Goal: Communication & Community: Answer question/provide support

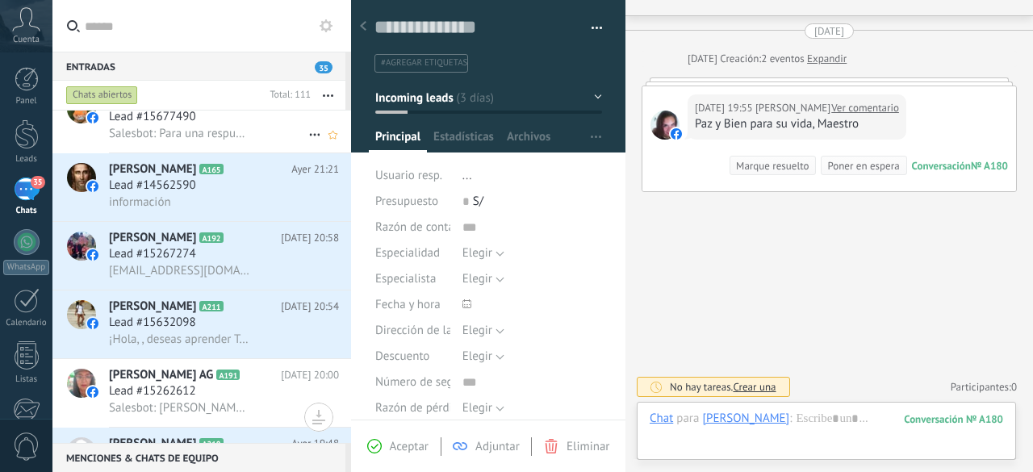
scroll to position [165, 0]
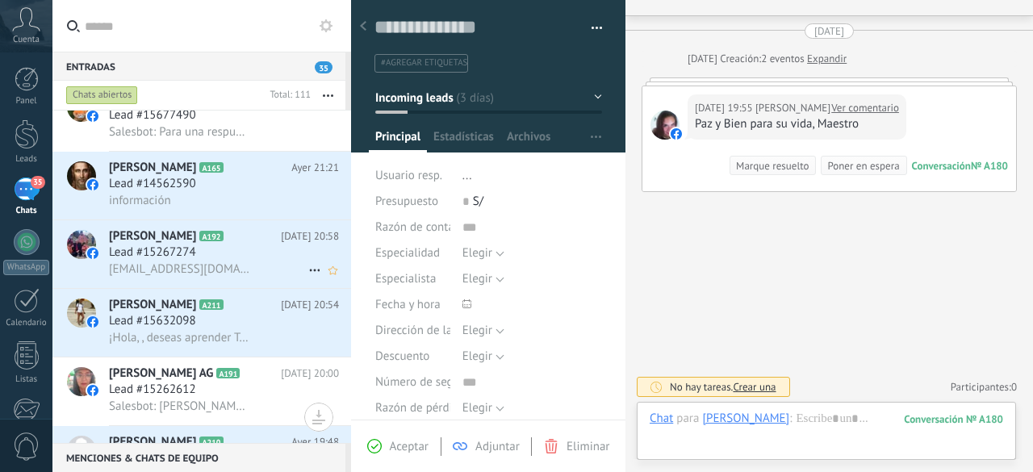
click at [182, 254] on span "Lead #15267274" at bounding box center [152, 253] width 87 height 16
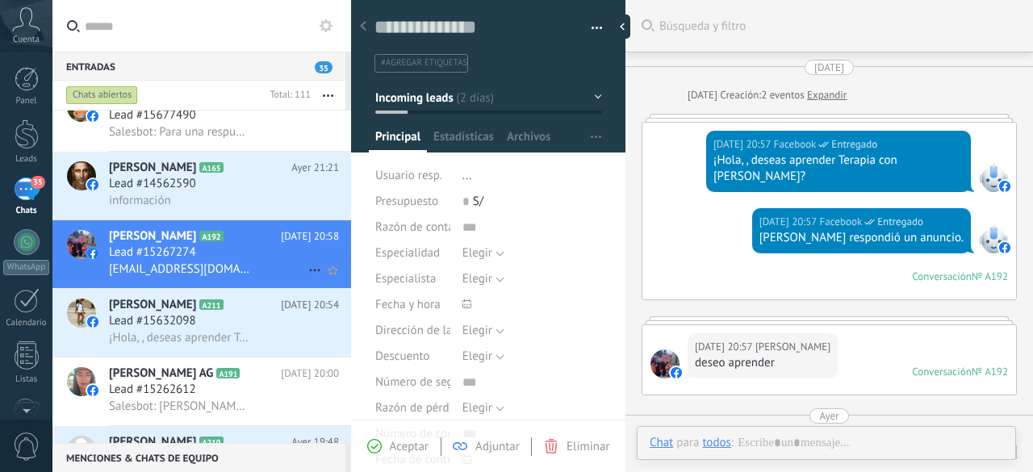
type textarea "**********"
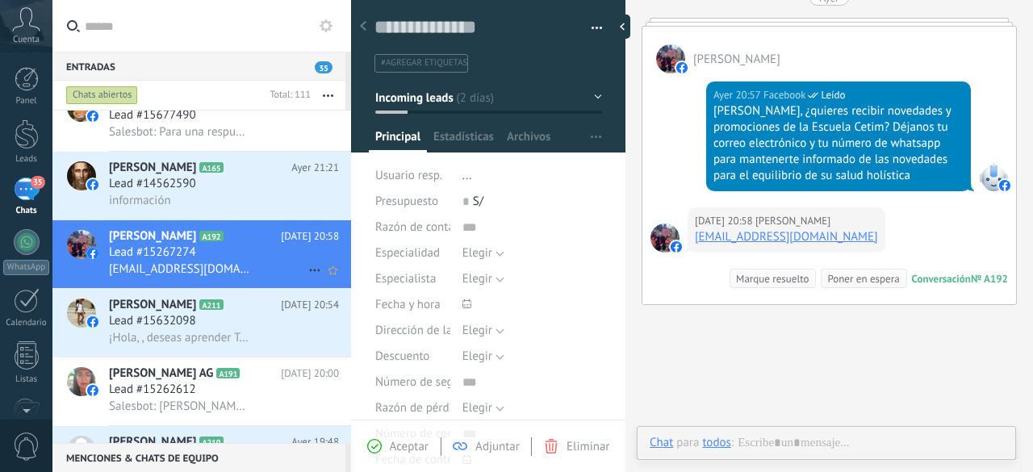
scroll to position [24, 0]
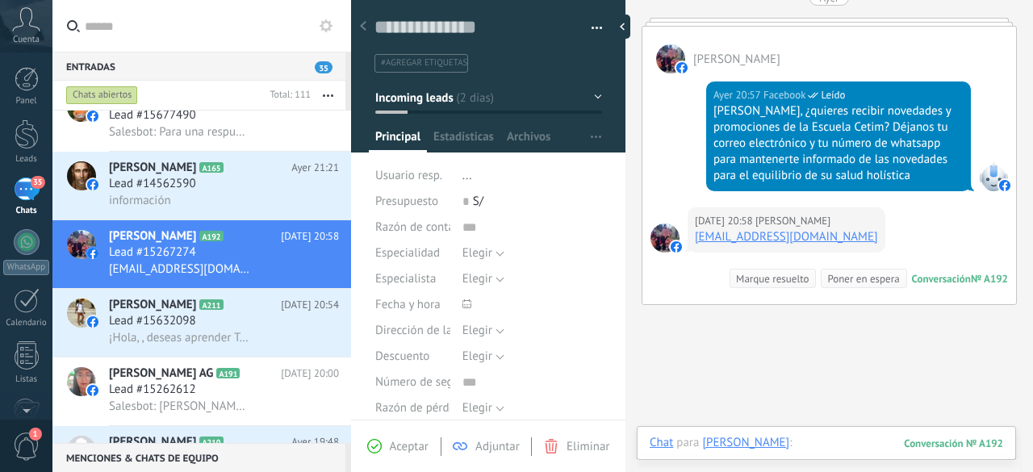
click at [791, 443] on div at bounding box center [826, 459] width 353 height 48
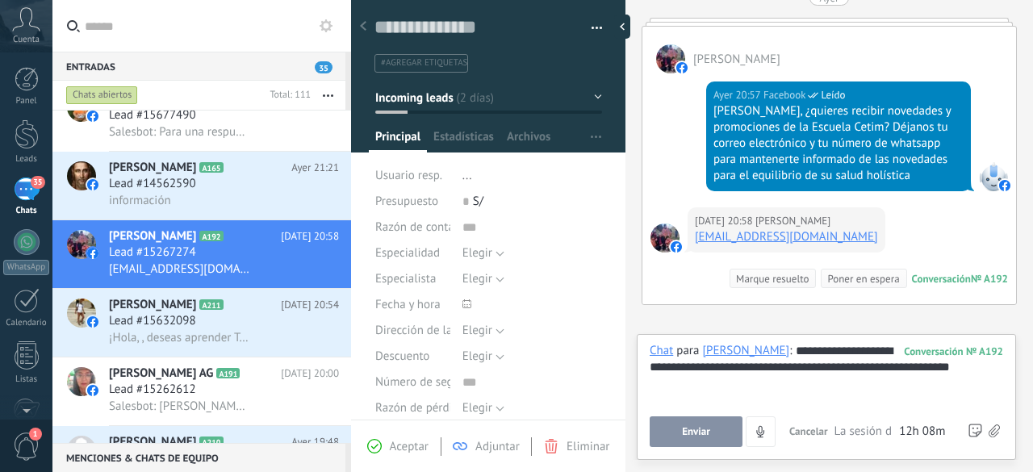
click at [711, 430] on button "Enviar" at bounding box center [696, 431] width 93 height 31
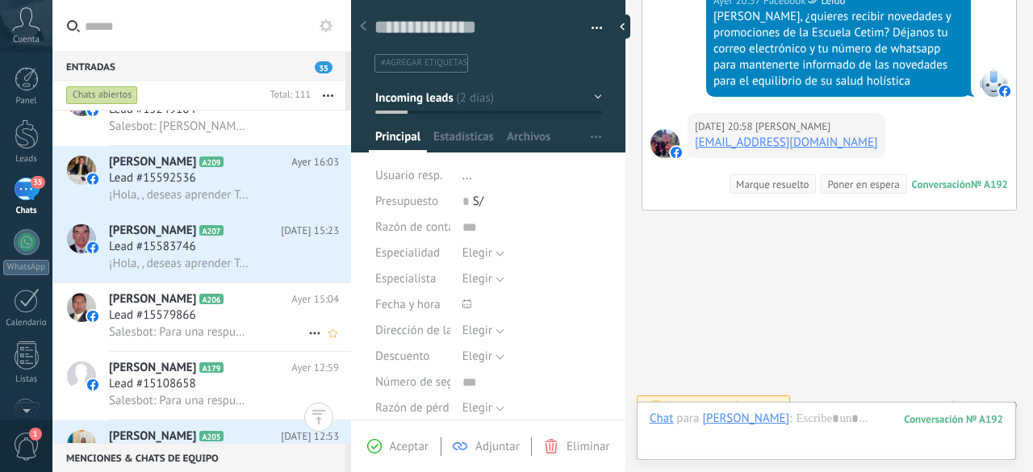
scroll to position [586, 0]
click at [187, 255] on span "Lead #15583746" at bounding box center [152, 247] width 87 height 16
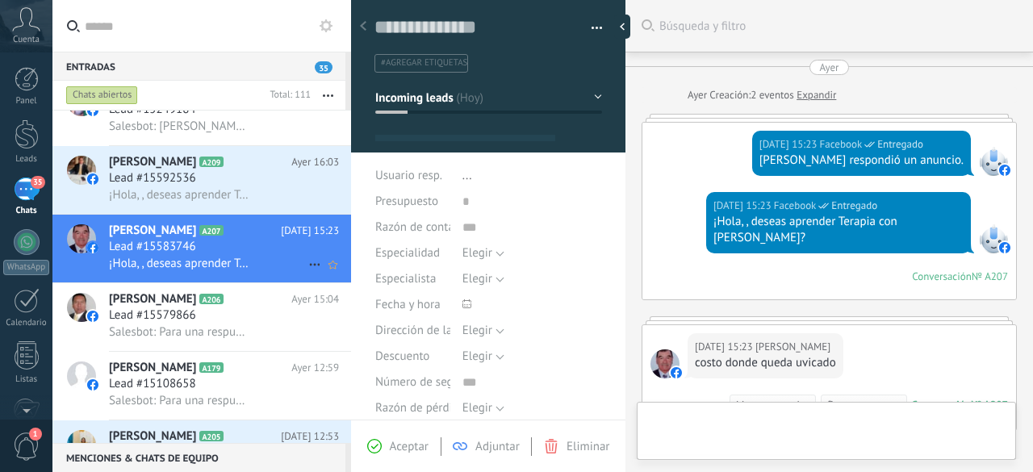
type textarea "**********"
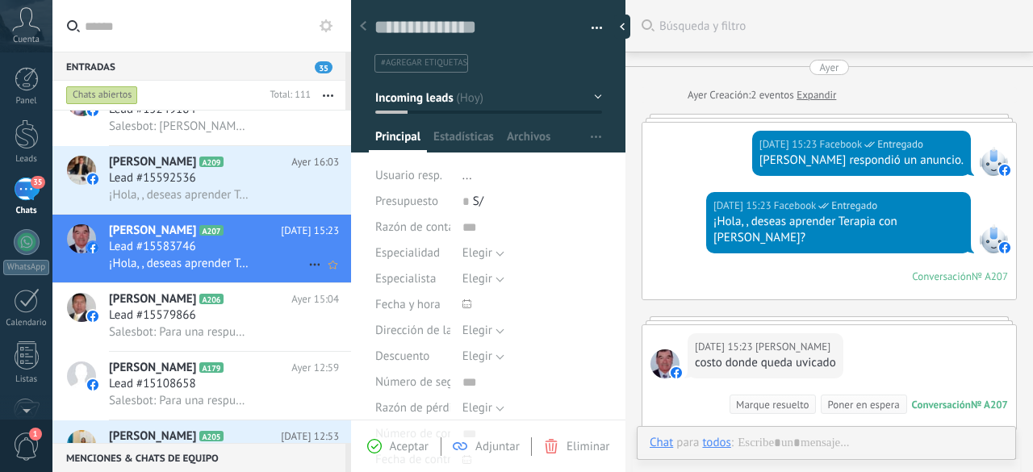
scroll to position [119, 0]
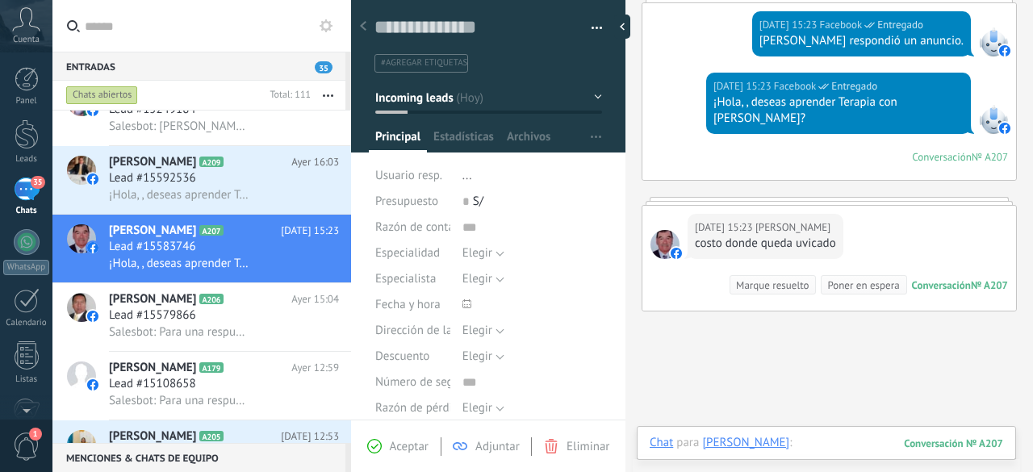
click at [846, 441] on div at bounding box center [826, 459] width 353 height 48
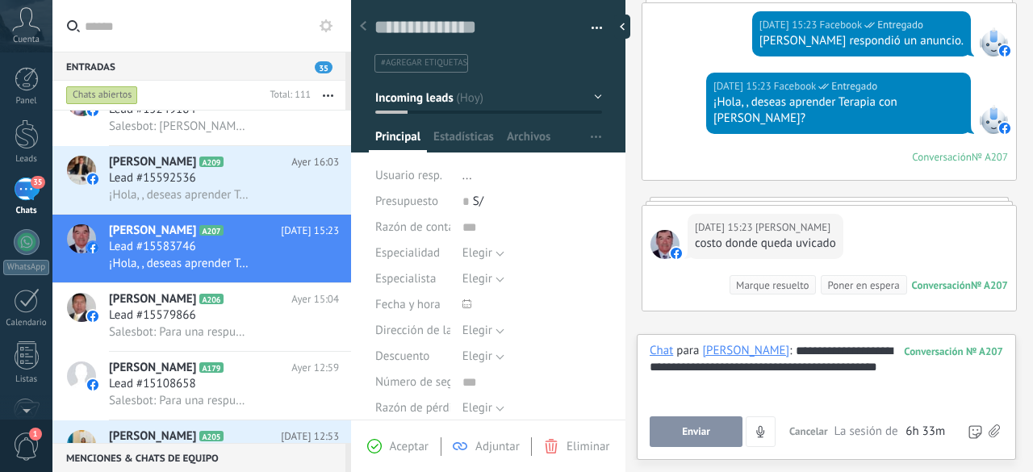
click at [701, 429] on span "Enviar" at bounding box center [696, 431] width 28 height 11
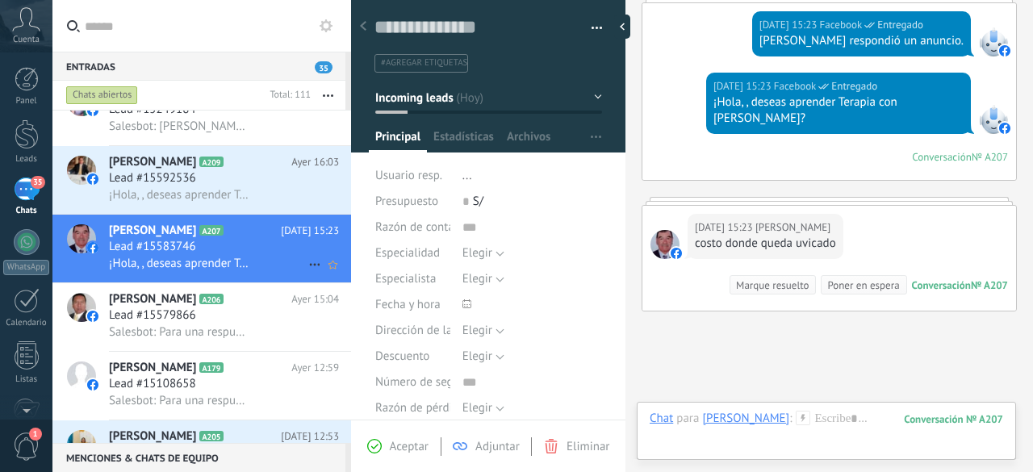
scroll to position [221, 0]
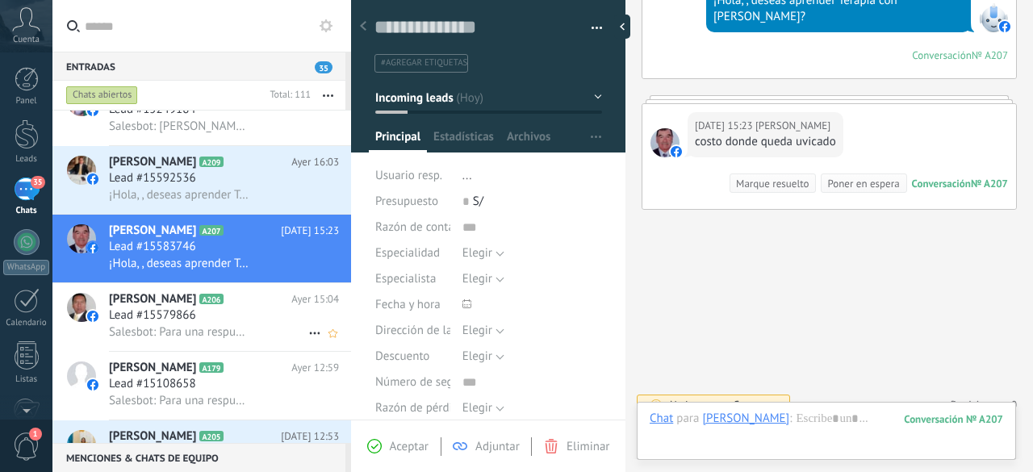
click at [189, 319] on span "Lead #15579866" at bounding box center [152, 315] width 87 height 16
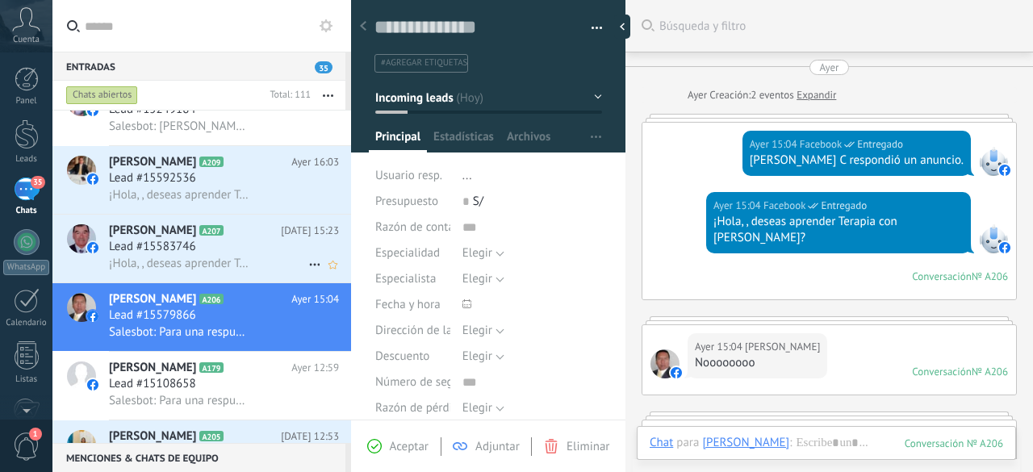
click at [202, 253] on h3 "Lead #15583746" at bounding box center [156, 247] width 95 height 16
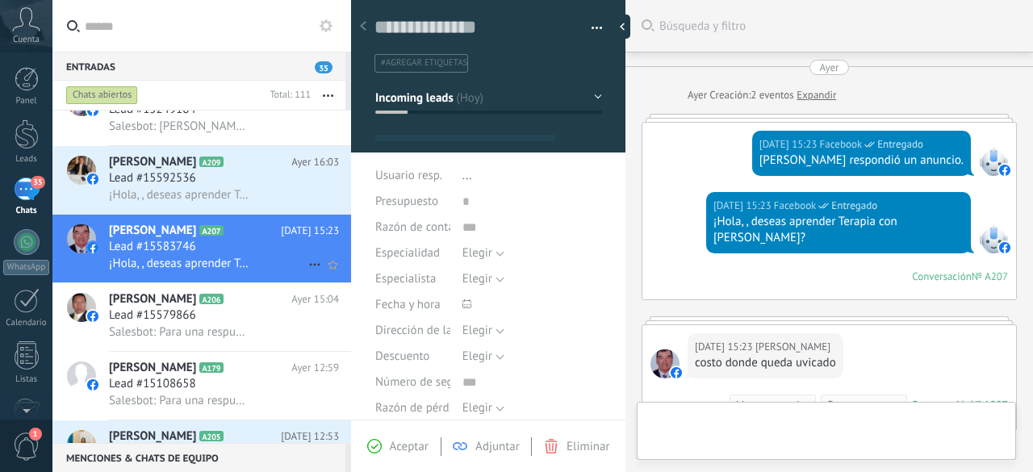
type textarea "**********"
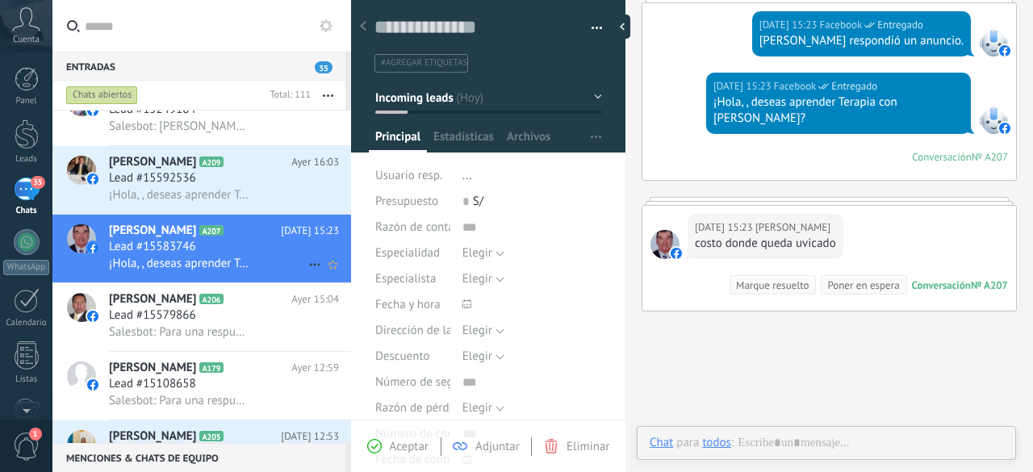
scroll to position [24, 0]
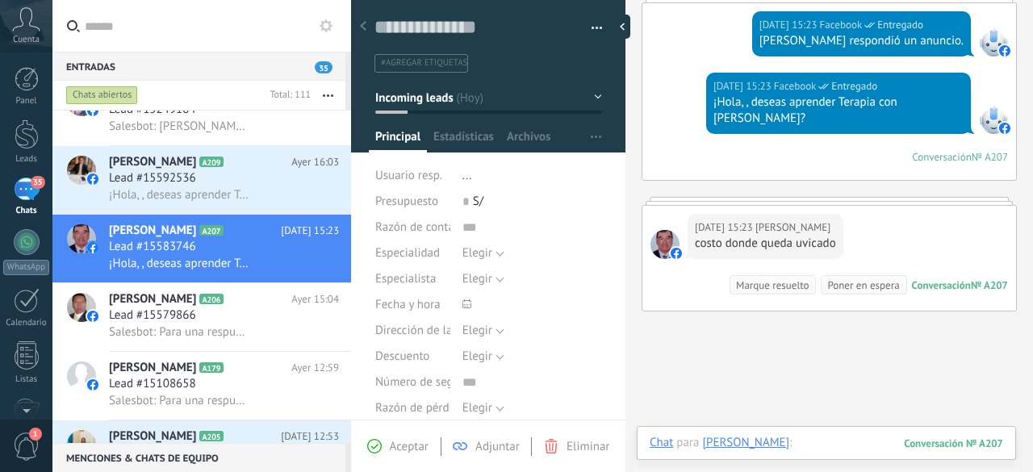
click at [840, 444] on div at bounding box center [826, 459] width 353 height 48
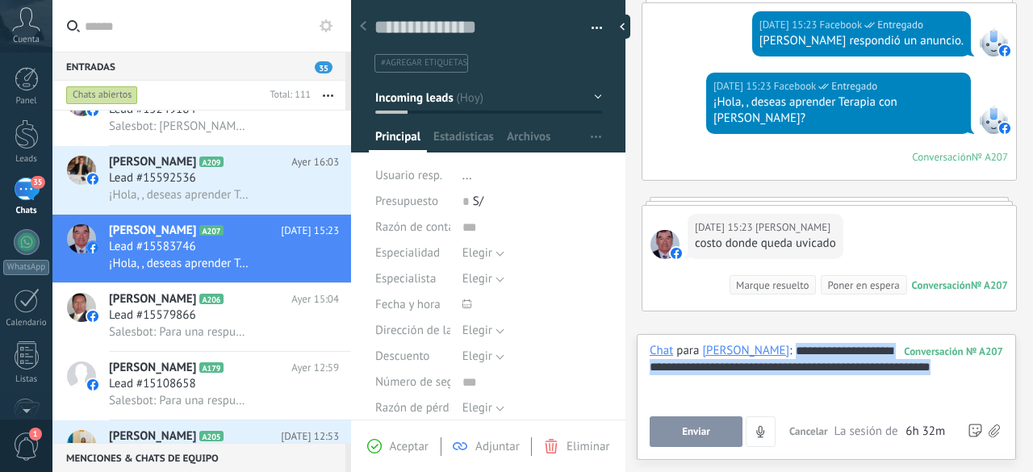
copy div "**********"
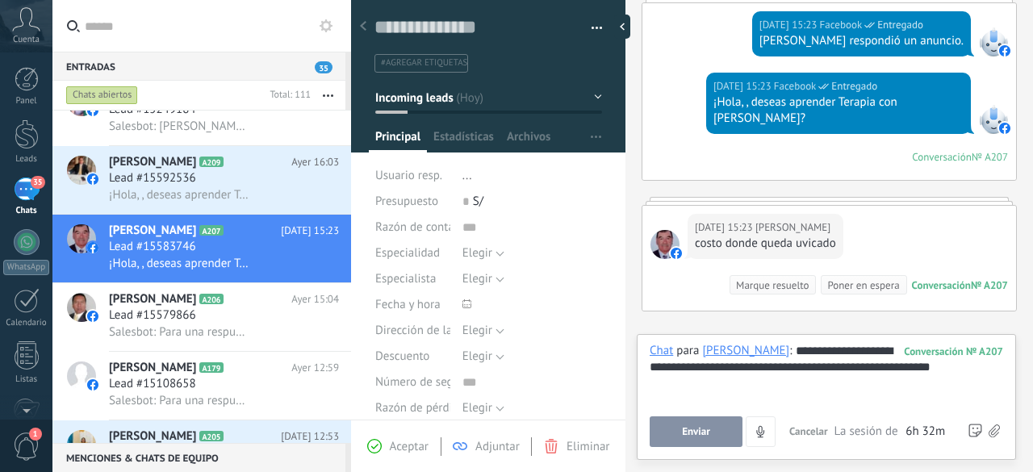
click at [702, 429] on span "Enviar" at bounding box center [696, 431] width 28 height 11
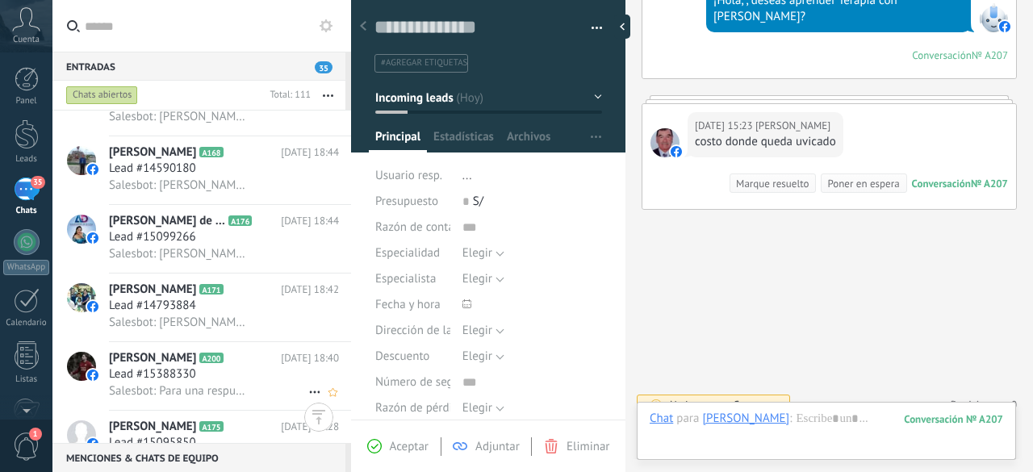
scroll to position [1567, 0]
click at [203, 251] on span "Salesbot: [PERSON_NAME], ¿quieres recibir novedades y promociones de la Escuela…" at bounding box center [179, 253] width 141 height 15
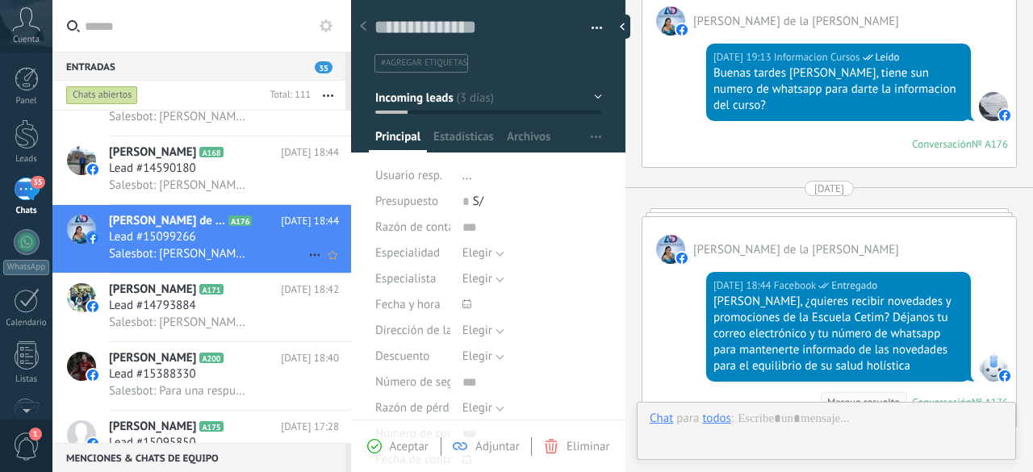
scroll to position [24, 0]
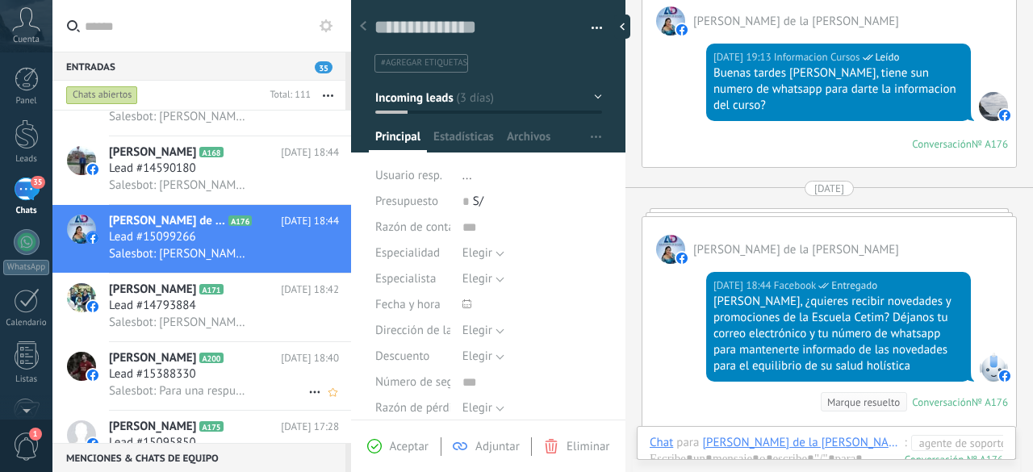
click at [186, 374] on span "Lead #15388330" at bounding box center [152, 374] width 87 height 16
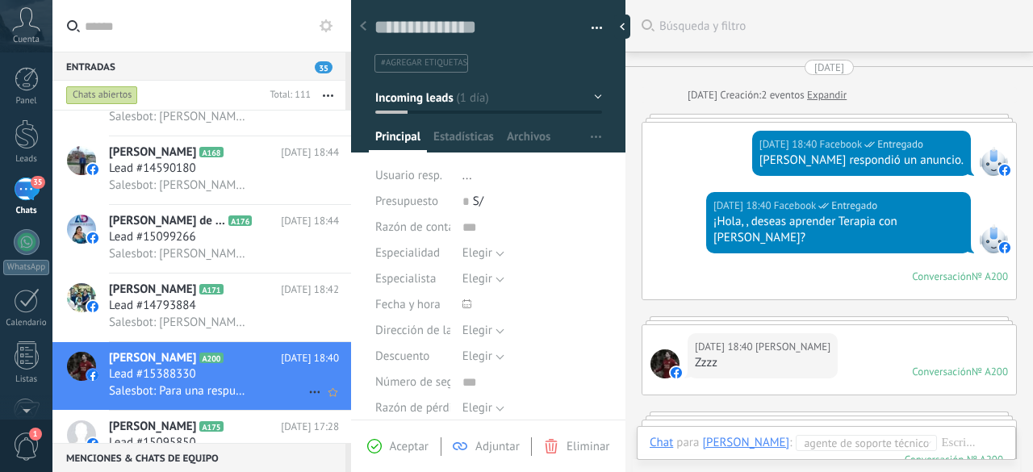
scroll to position [258, 0]
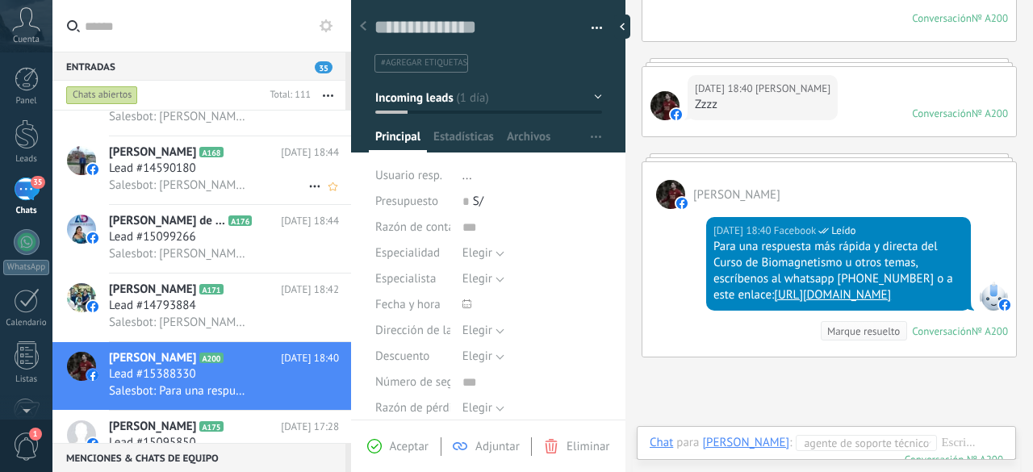
click at [153, 186] on span "Salesbot: [PERSON_NAME], ¿quieres recibir novedades y promociones de la Escuela…" at bounding box center [179, 185] width 141 height 15
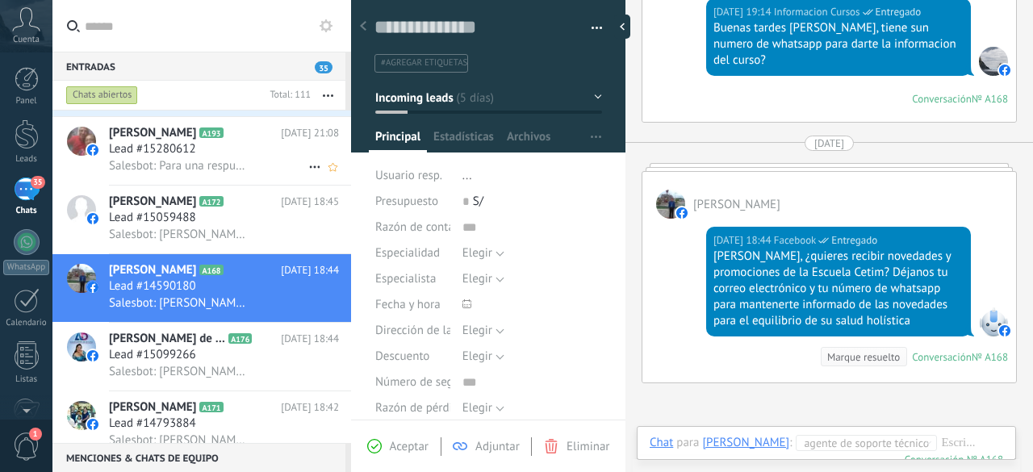
scroll to position [1446, 0]
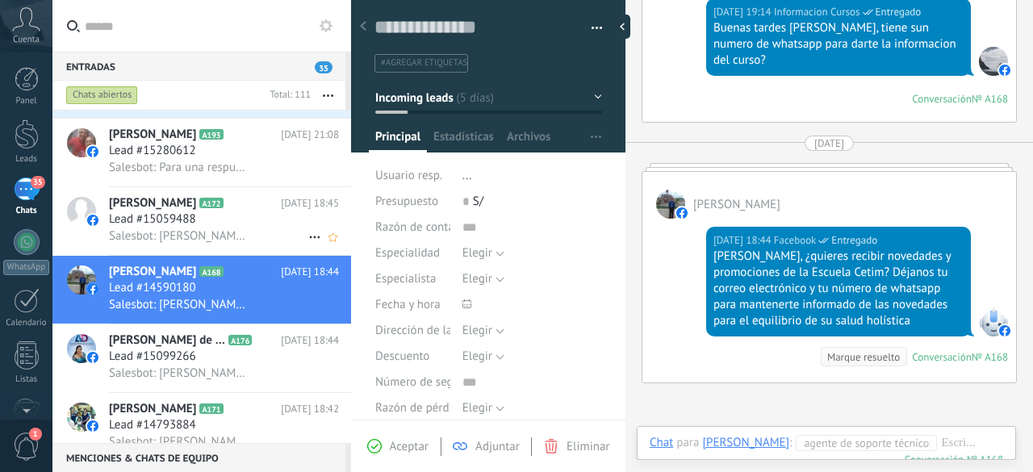
click at [155, 236] on span "Salesbot: [PERSON_NAME], ¿quieres recibir novedades y promociones de la Escuela…" at bounding box center [179, 235] width 141 height 15
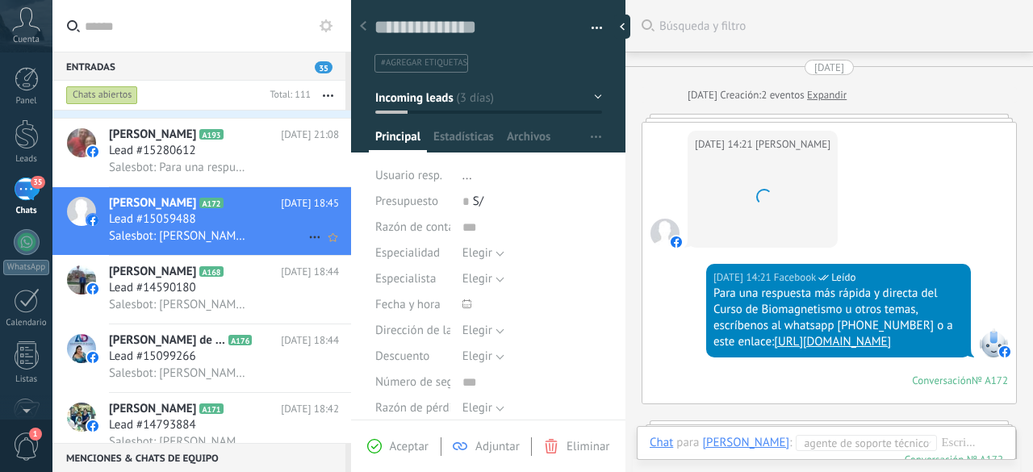
scroll to position [504, 0]
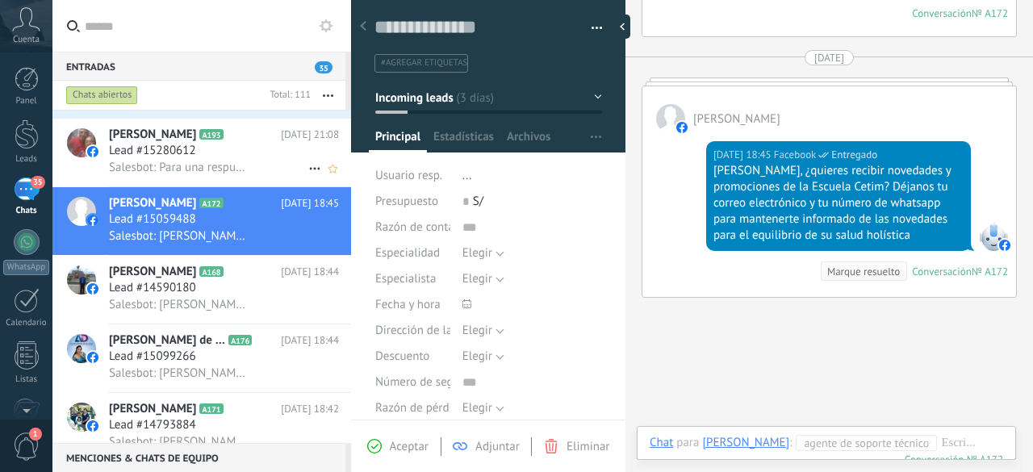
click at [184, 153] on span "Lead #15280612" at bounding box center [152, 151] width 87 height 16
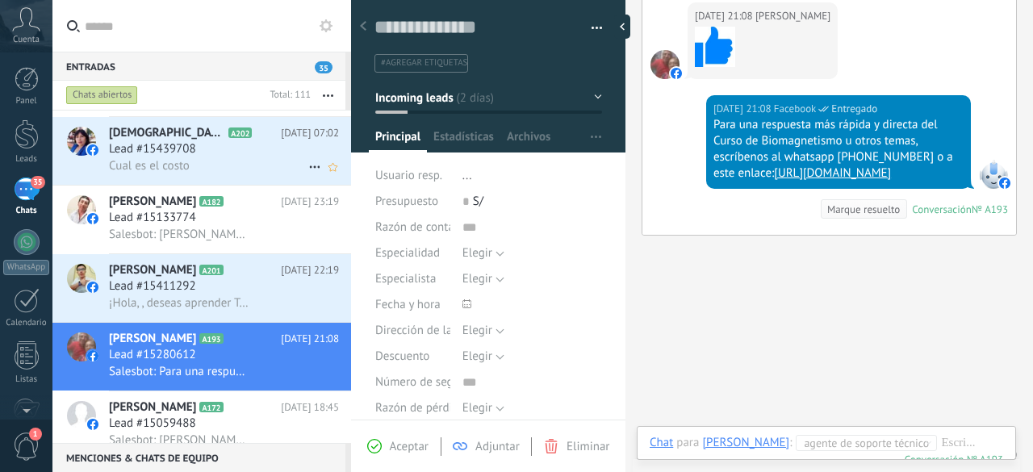
scroll to position [1238, 0]
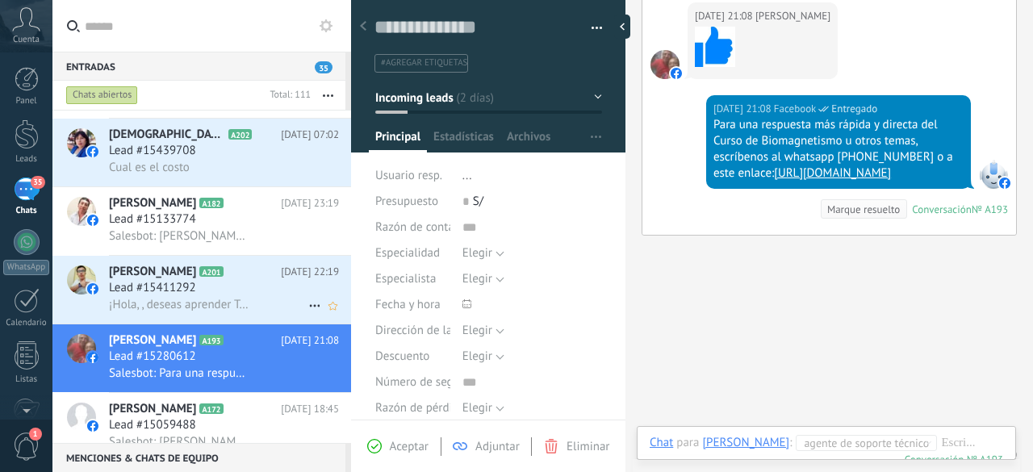
click at [179, 312] on span "¡Hola, , deseas aprender Terapia con [PERSON_NAME]?" at bounding box center [179, 304] width 141 height 15
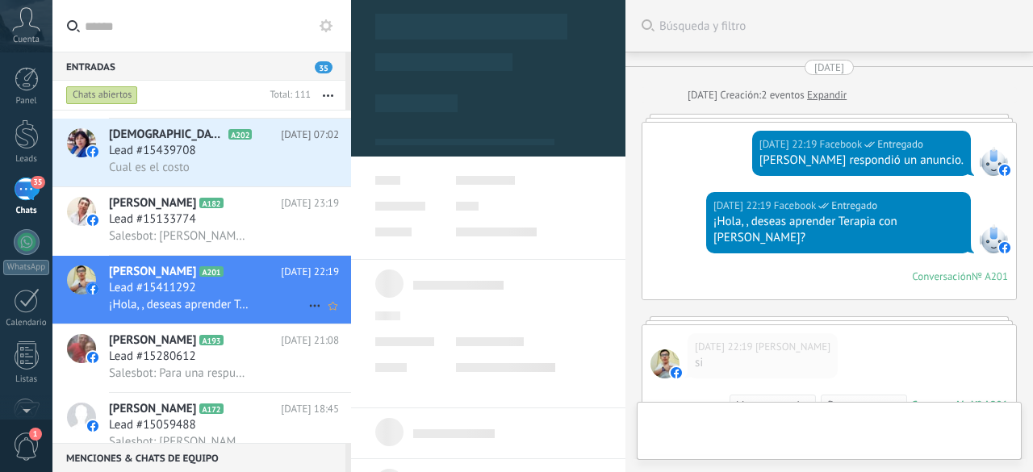
scroll to position [221, 0]
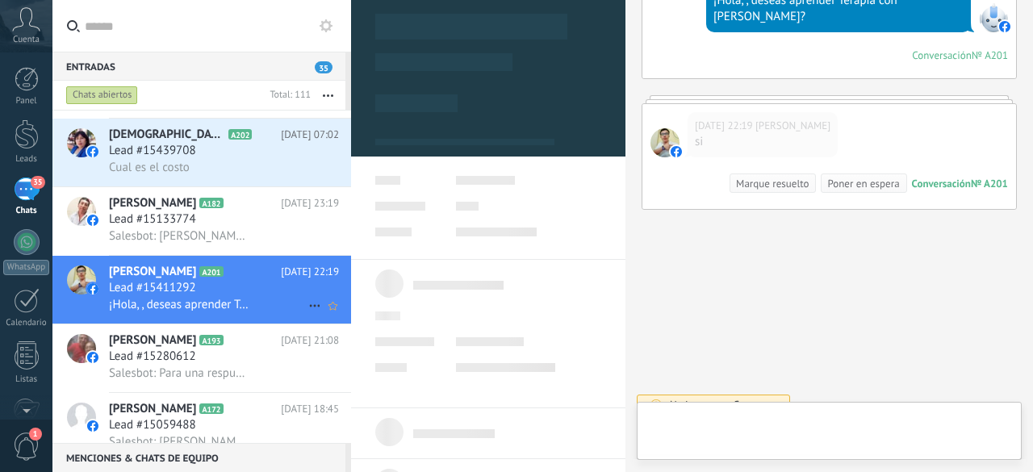
type textarea "**********"
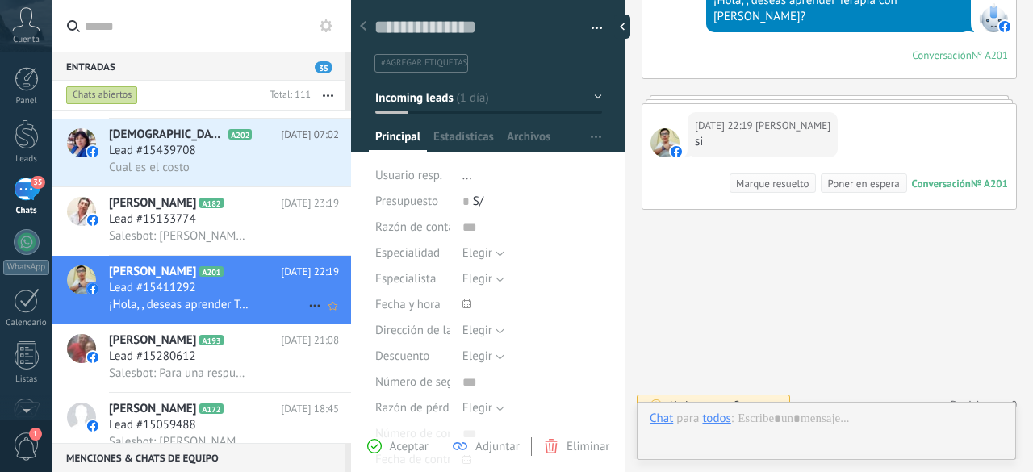
scroll to position [24, 0]
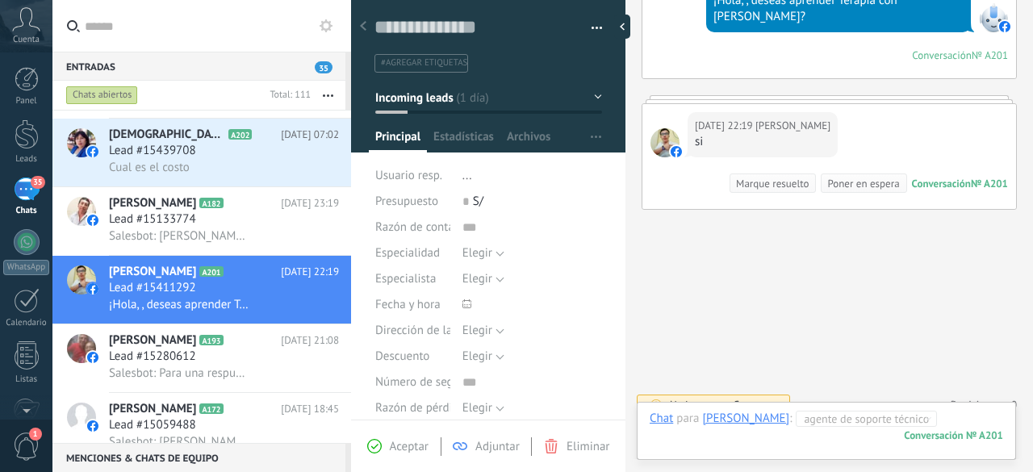
click at [928, 420] on div at bounding box center [826, 435] width 353 height 48
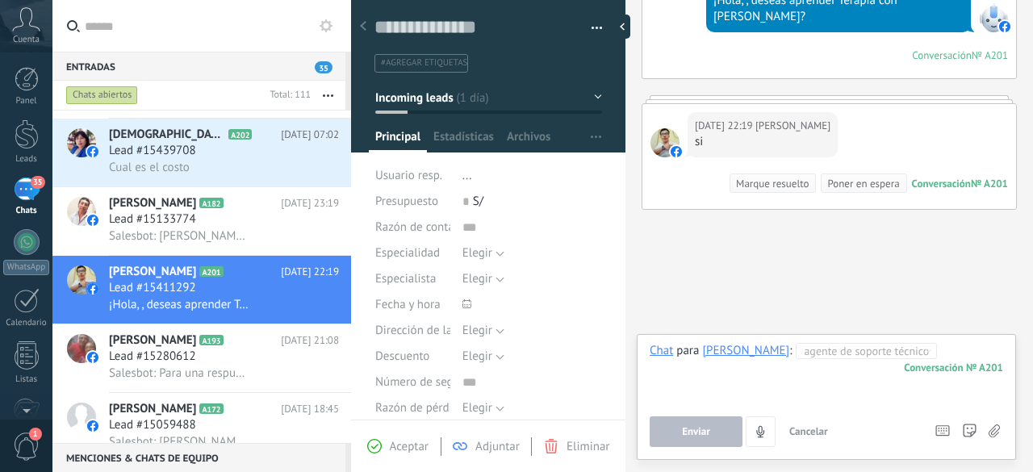
paste div
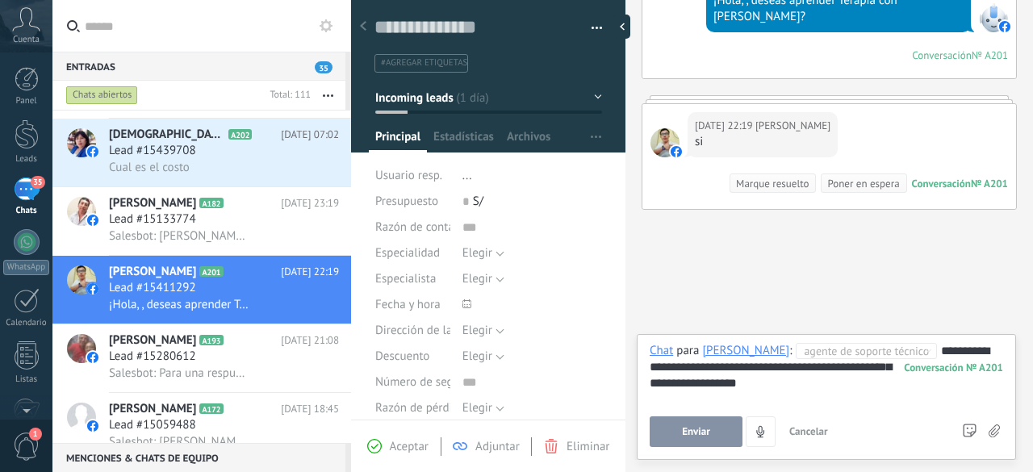
click at [688, 425] on button "Enviar" at bounding box center [696, 431] width 93 height 31
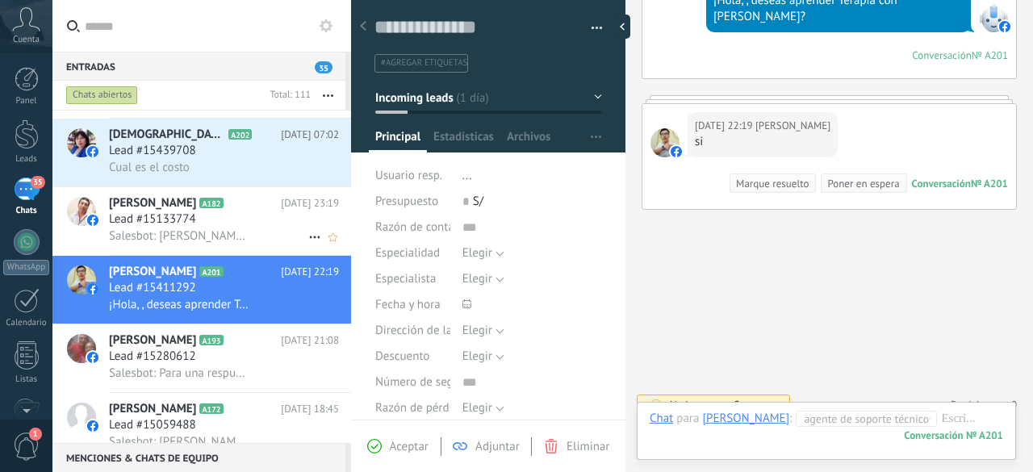
click at [187, 228] on span "Lead #15133774" at bounding box center [152, 219] width 87 height 16
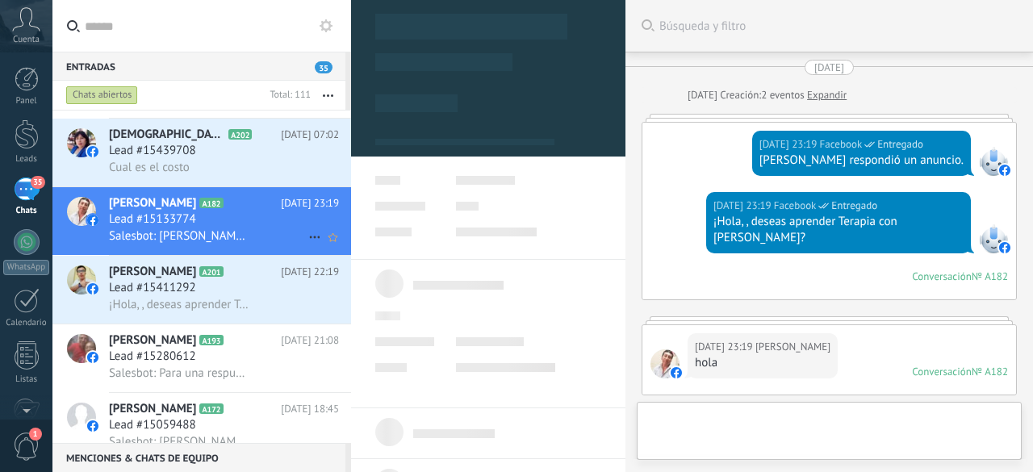
type textarea "**********"
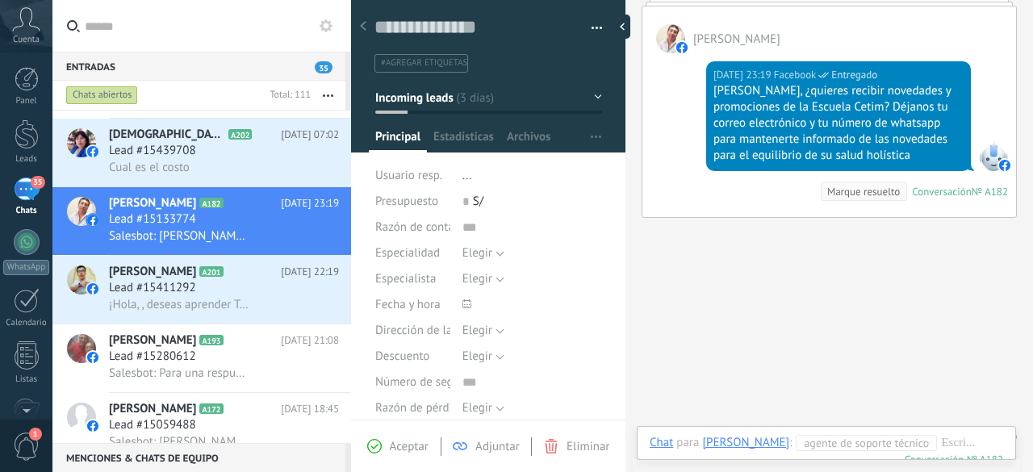
scroll to position [626, 0]
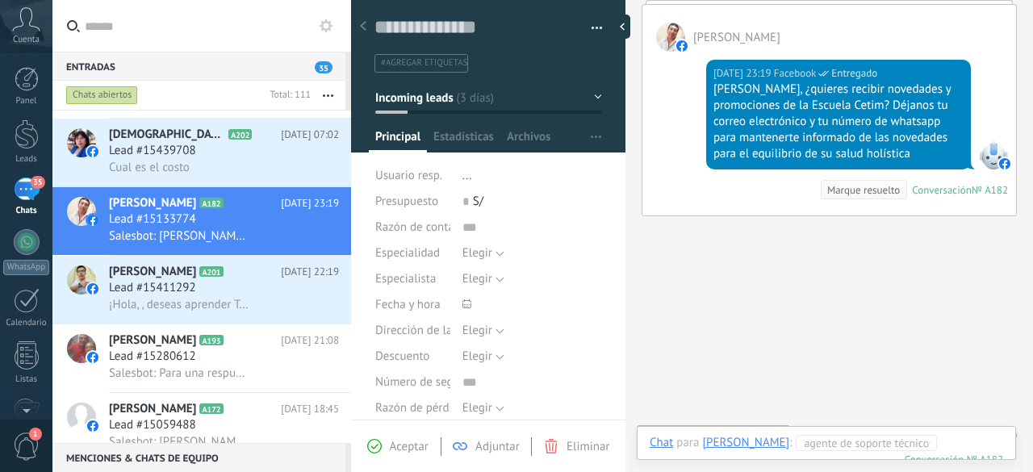
click at [961, 437] on div at bounding box center [848, 459] width 396 height 48
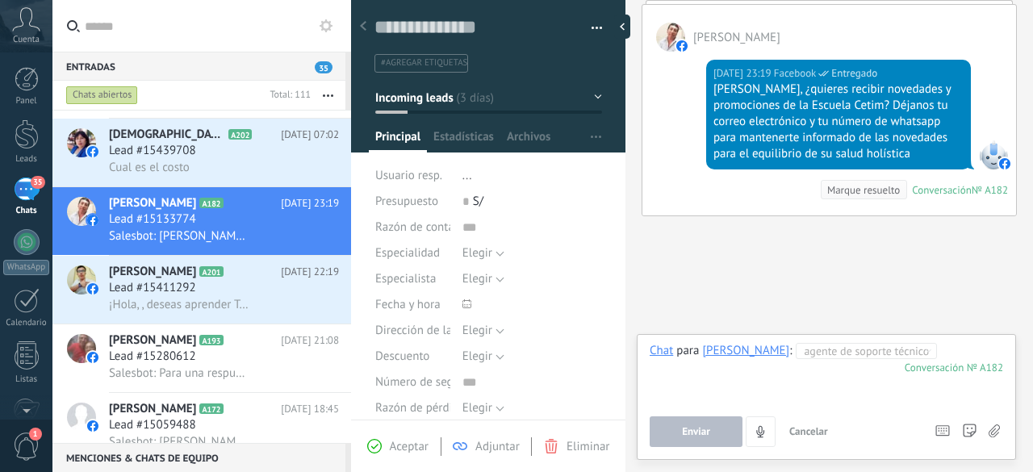
paste div
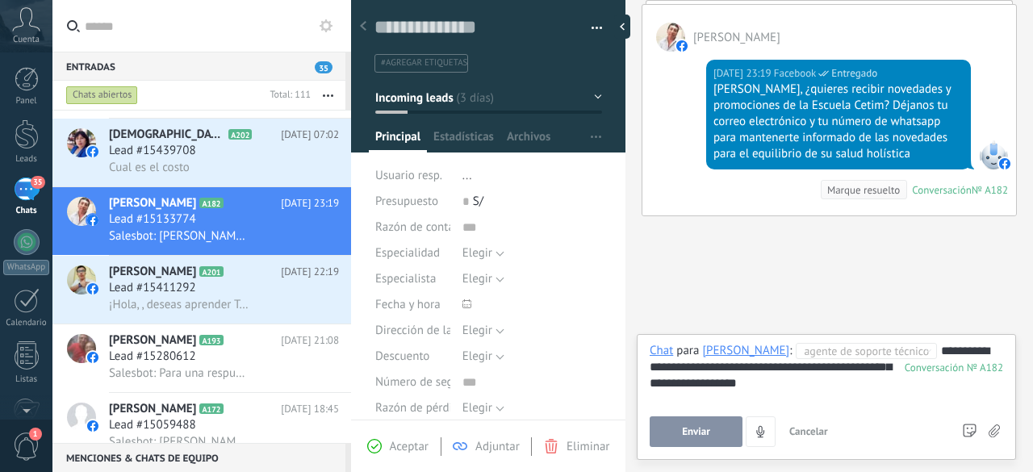
click at [713, 432] on button "Enviar" at bounding box center [696, 431] width 93 height 31
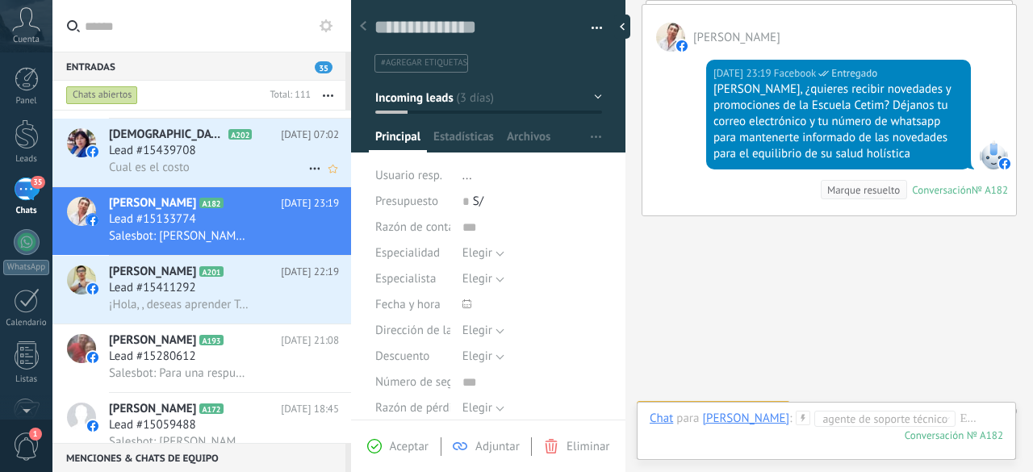
scroll to position [630, 0]
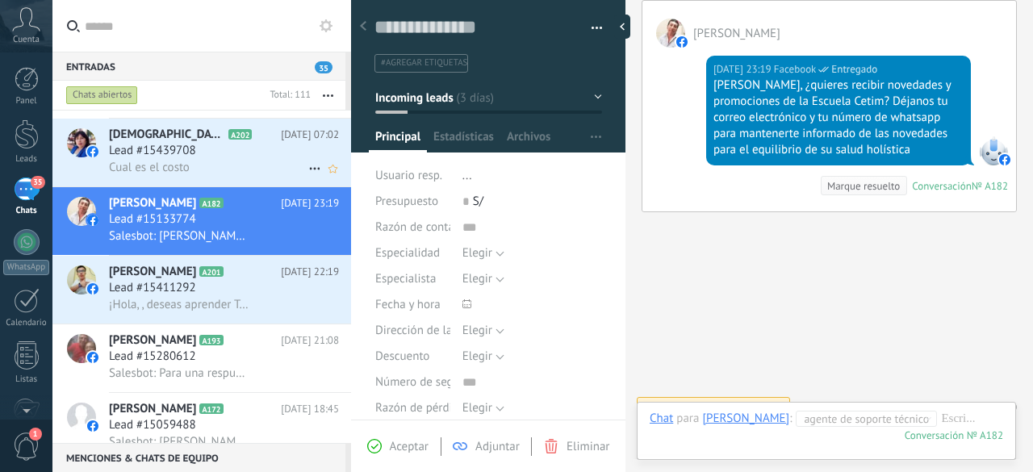
click at [169, 163] on span "Cual es el costo" at bounding box center [149, 167] width 81 height 15
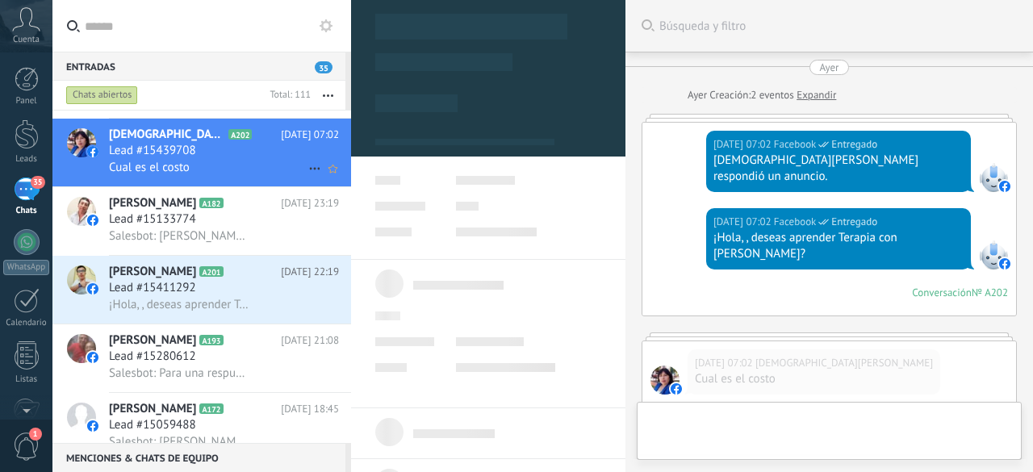
type textarea "**********"
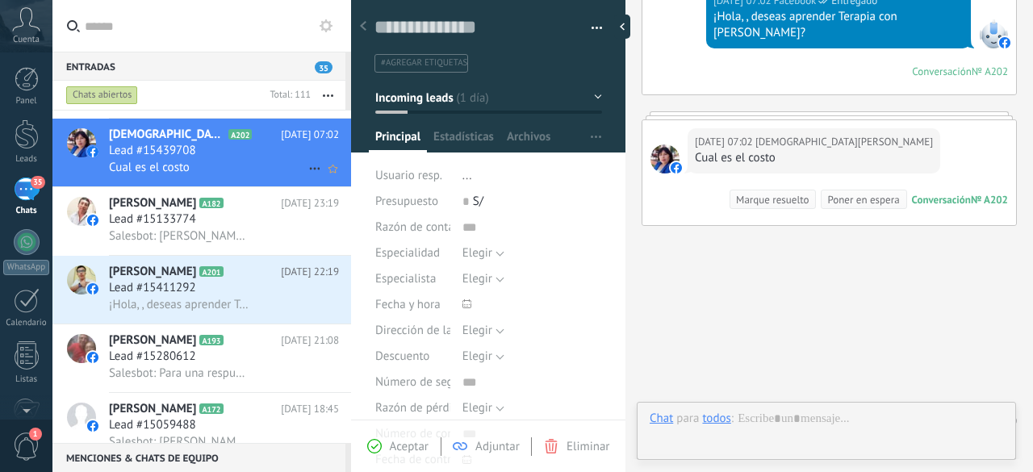
scroll to position [24, 0]
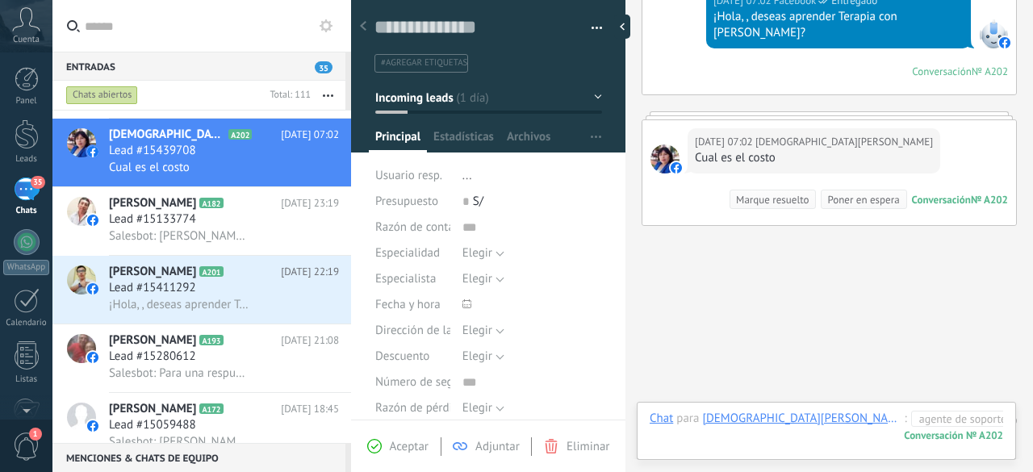
click at [981, 427] on div at bounding box center [838, 451] width 376 height 48
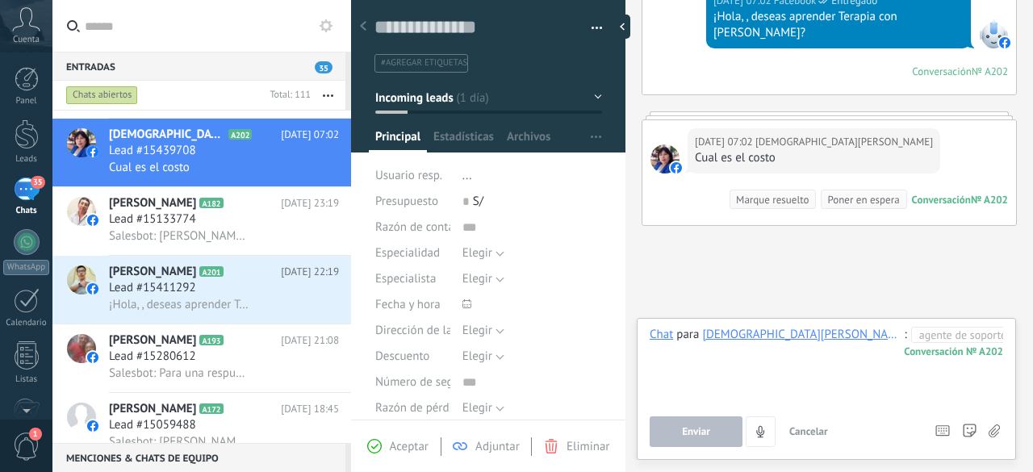
paste div
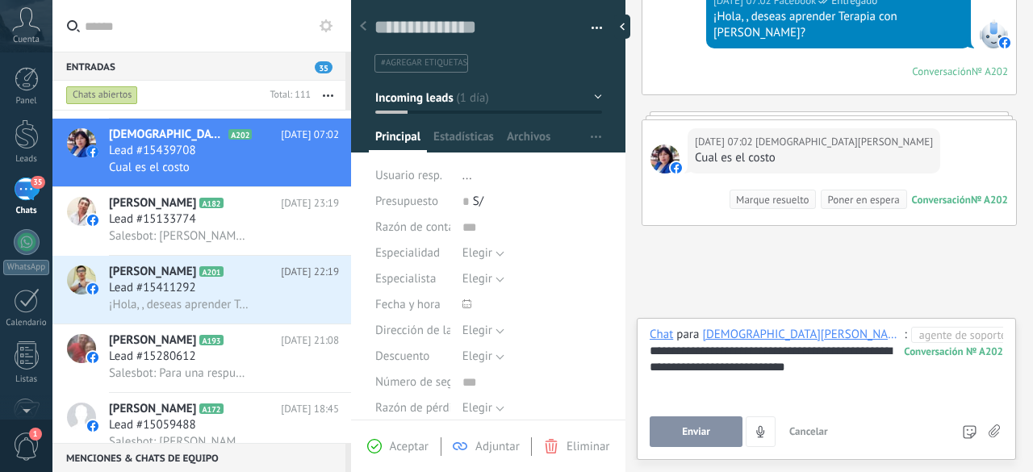
click at [697, 437] on span "Enviar" at bounding box center [696, 431] width 28 height 11
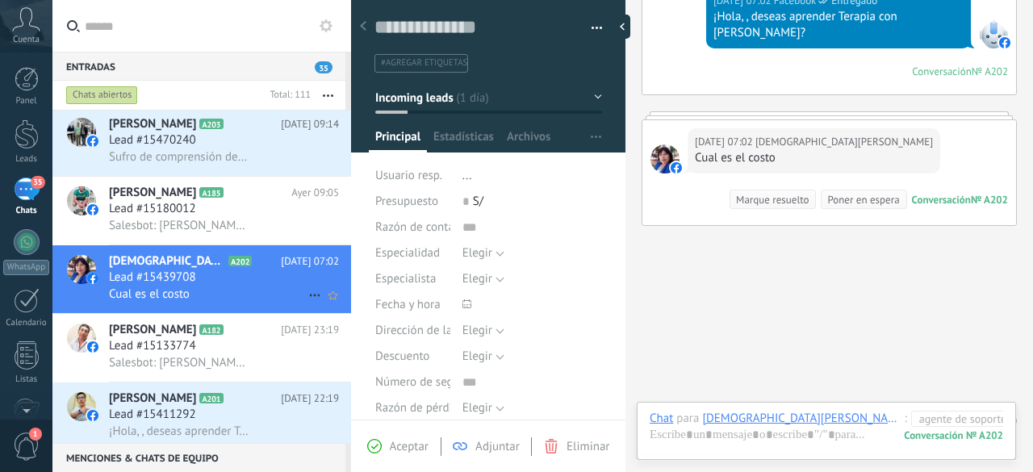
scroll to position [1111, 0]
click at [152, 227] on span "Salesbot: [PERSON_NAME], ¿quieres recibir novedades y promociones de la Escuela…" at bounding box center [179, 225] width 141 height 15
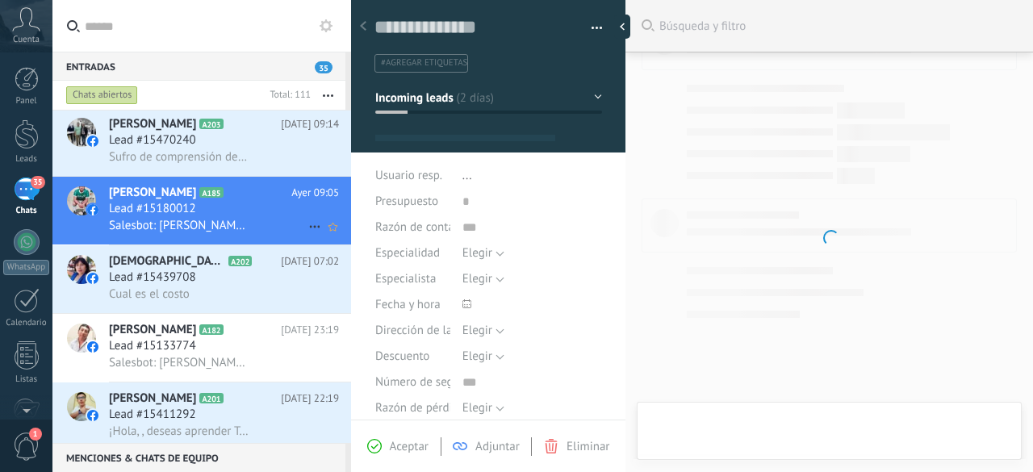
type textarea "**********"
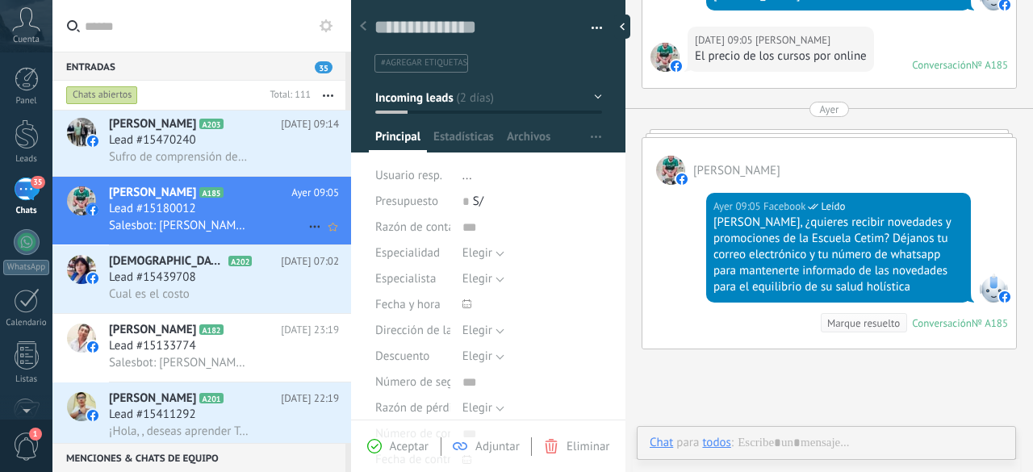
scroll to position [24, 0]
click at [988, 442] on div at bounding box center [860, 459] width 421 height 48
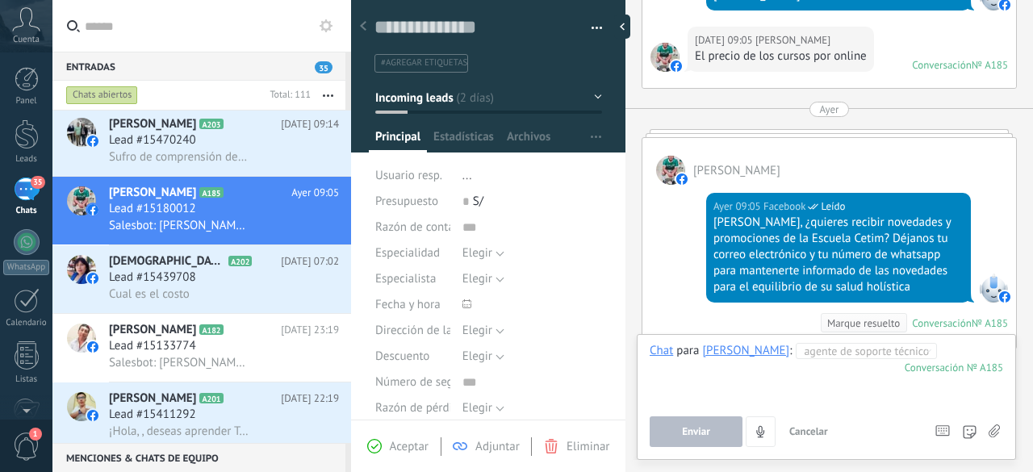
paste div
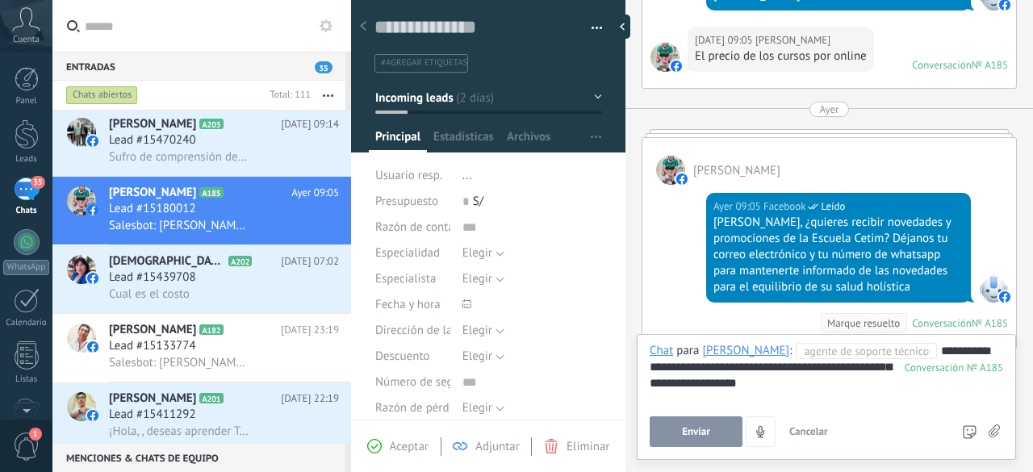
click at [712, 430] on button "Enviar" at bounding box center [696, 431] width 93 height 31
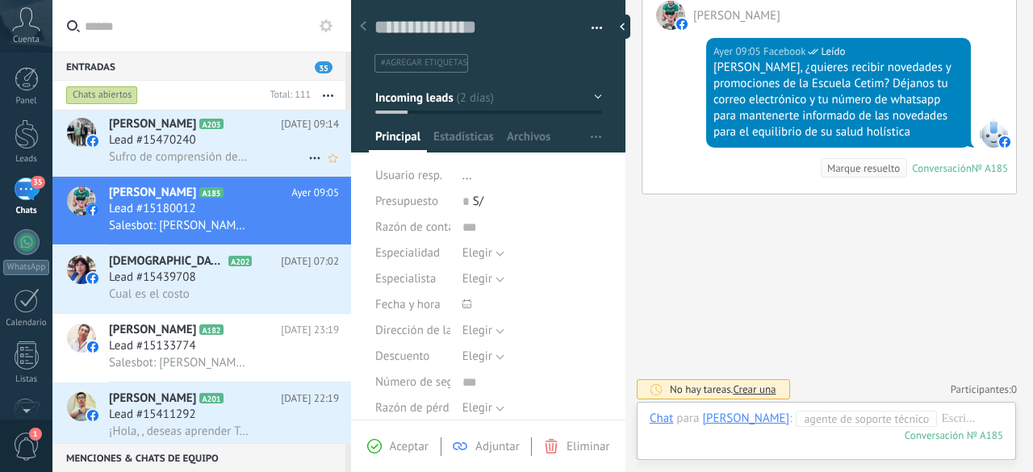
click at [199, 153] on span "Sufro de comprensión de nervios el la columna Precio de cada seción Dirección d…" at bounding box center [179, 156] width 141 height 15
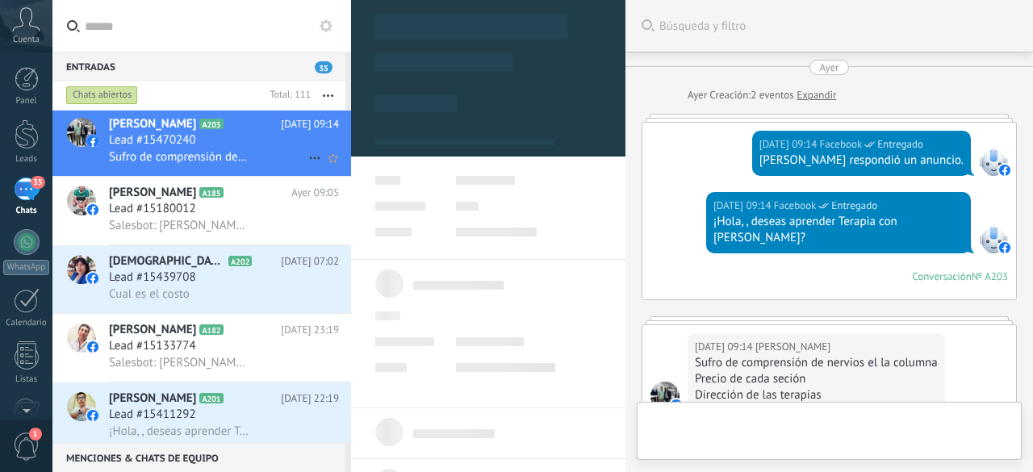
type textarea "**********"
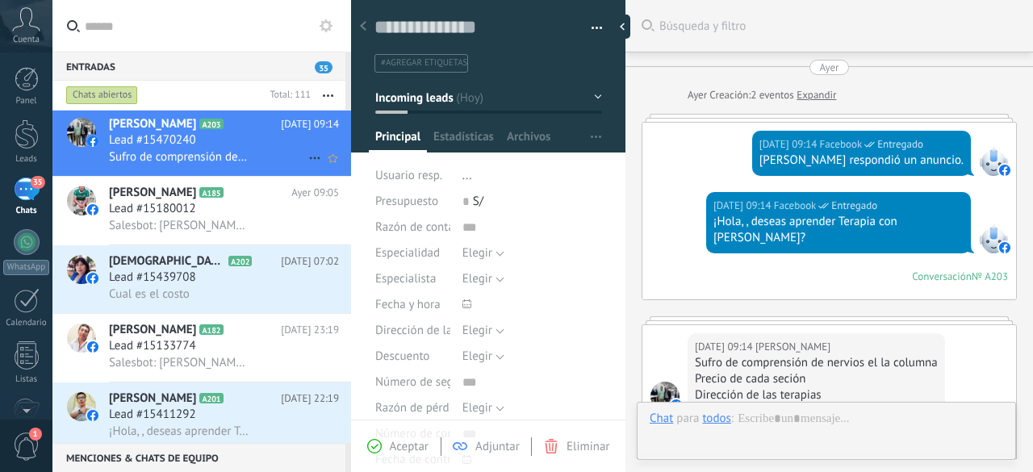
scroll to position [24, 0]
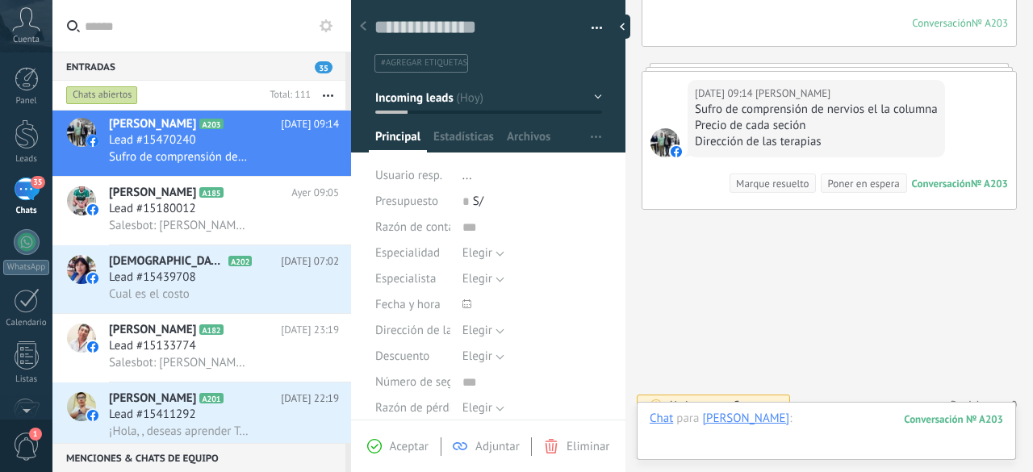
click at [886, 422] on div at bounding box center [826, 435] width 353 height 48
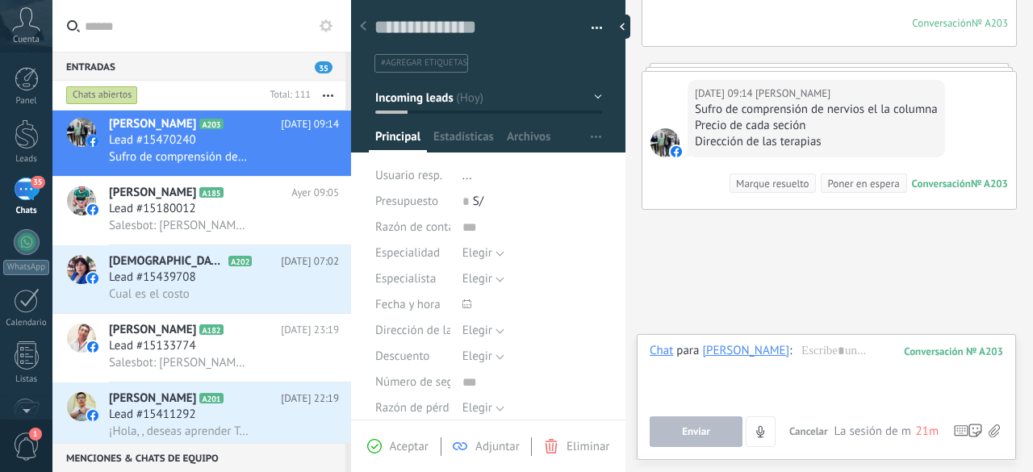
click at [889, 411] on div "Chat para [PERSON_NAME] : 203 Enviar Cancelar Rastrear clics en links ? Reducir…" at bounding box center [826, 395] width 353 height 104
click at [870, 351] on div at bounding box center [826, 373] width 353 height 61
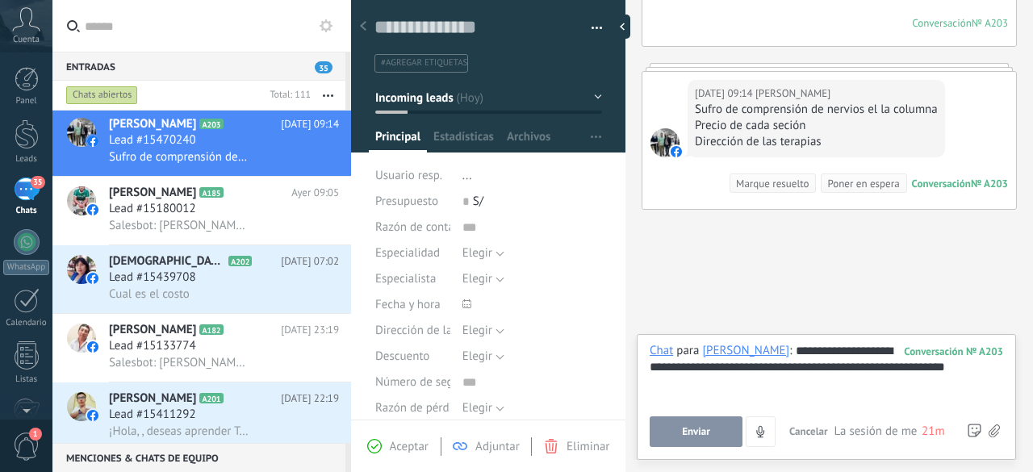
click at [709, 430] on span "Enviar" at bounding box center [696, 431] width 28 height 11
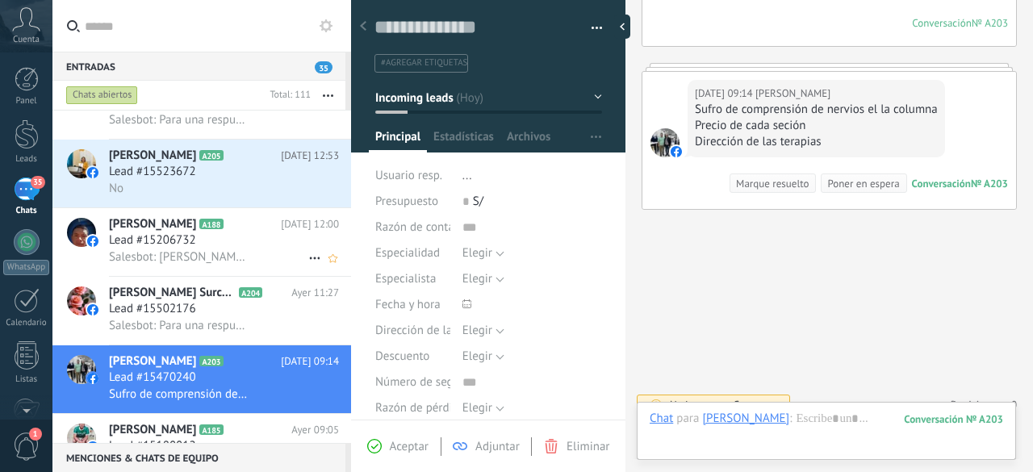
scroll to position [868, 0]
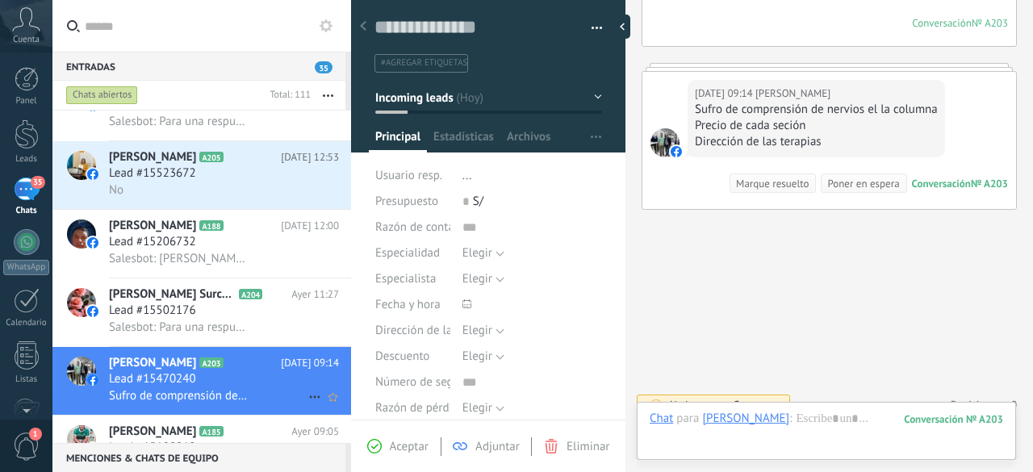
click at [186, 381] on span "Lead #15470240" at bounding box center [152, 379] width 87 height 16
click at [179, 319] on span "Lead #15502176" at bounding box center [152, 311] width 87 height 16
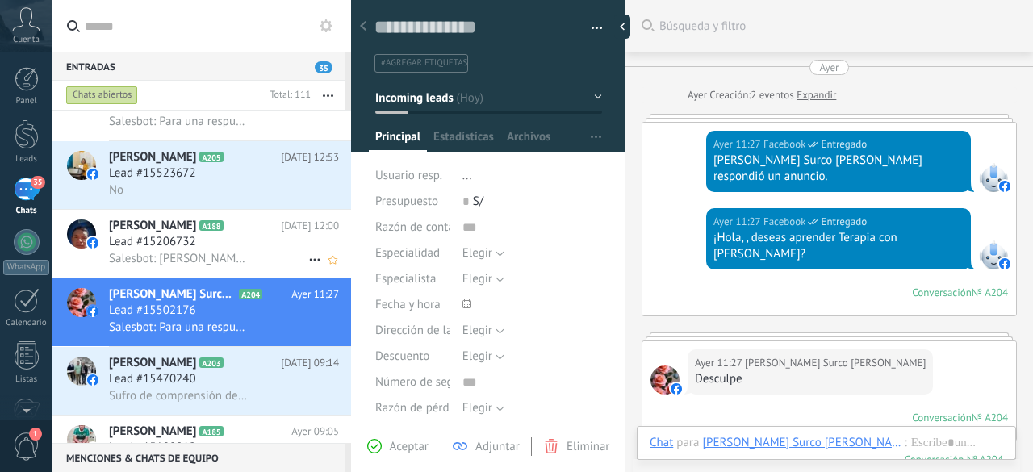
click at [162, 264] on span "Salesbot: [PERSON_NAME], ¿quieres recibir novedades y promociones de la Escuela…" at bounding box center [179, 258] width 141 height 15
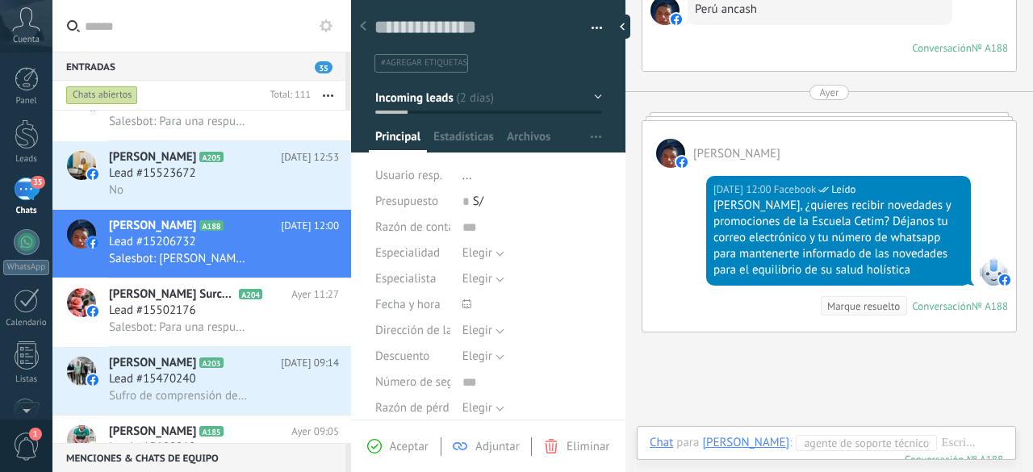
scroll to position [774, 0]
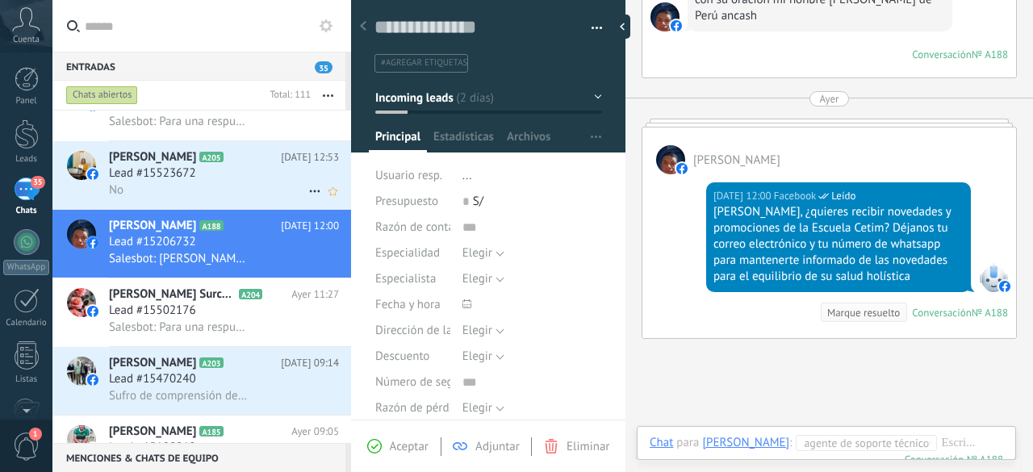
click at [175, 179] on span "Lead #15523672" at bounding box center [152, 173] width 87 height 16
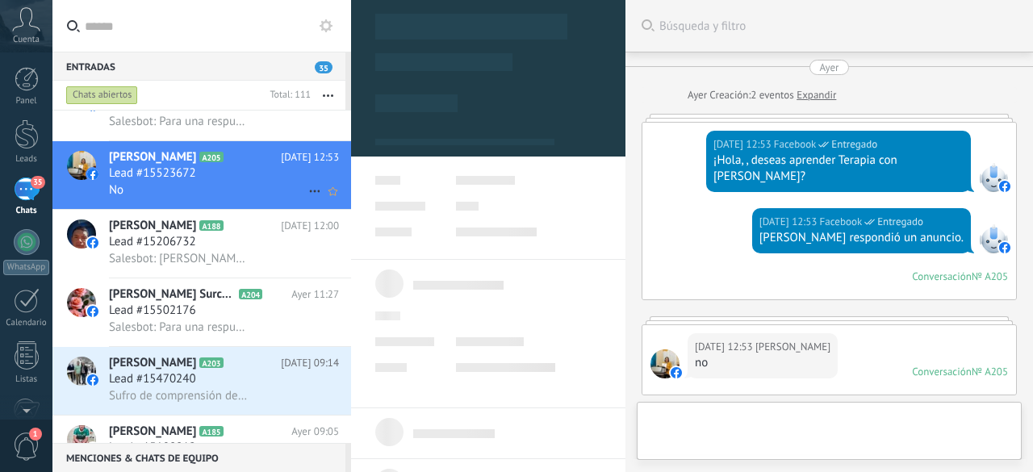
type textarea "**********"
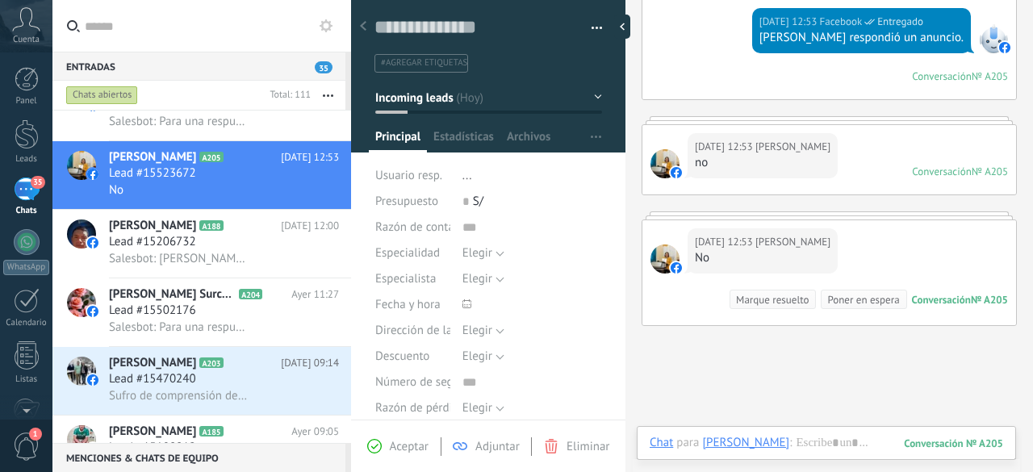
scroll to position [201, 0]
click at [835, 443] on div at bounding box center [826, 459] width 353 height 48
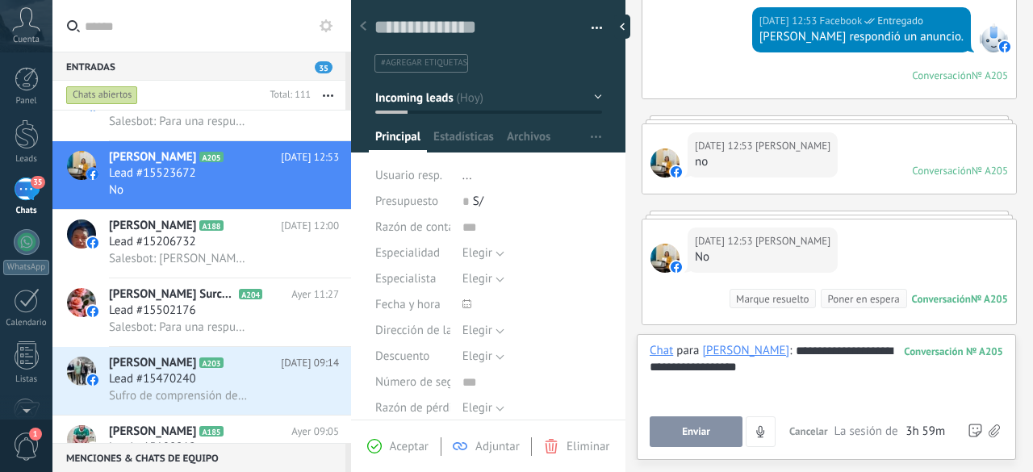
click at [728, 431] on button "Enviar" at bounding box center [696, 431] width 93 height 31
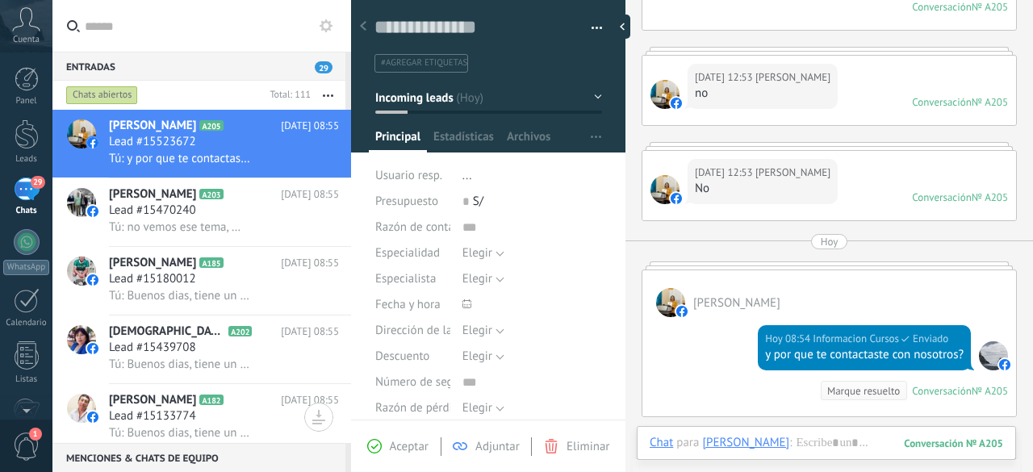
scroll to position [273, 0]
